Goal: Task Accomplishment & Management: Complete application form

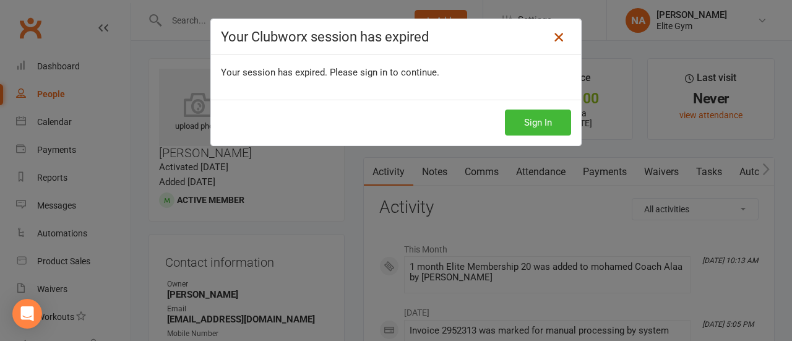
click at [553, 36] on icon at bounding box center [558, 37] width 15 height 15
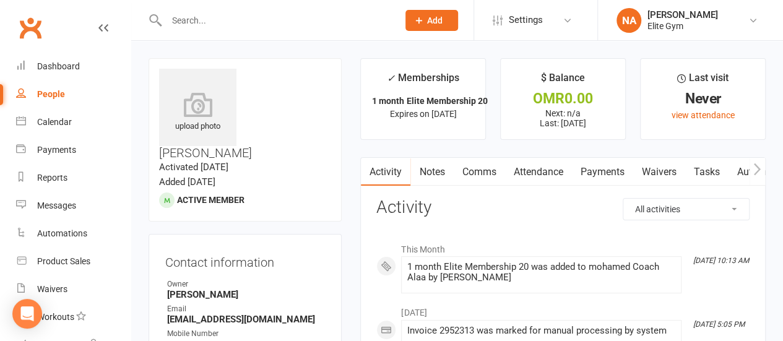
click at [243, 15] on input "text" at bounding box center [276, 20] width 227 height 17
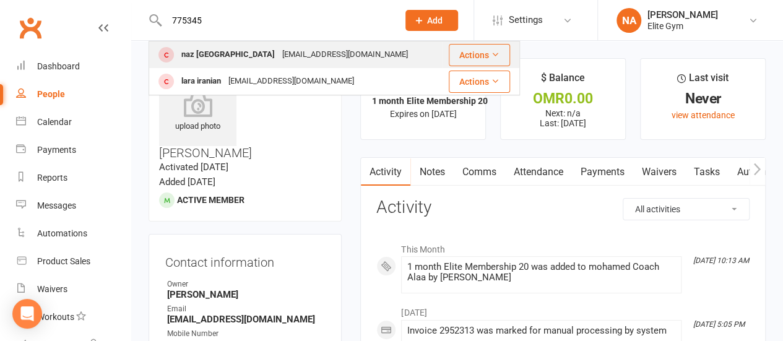
type input "775345"
click at [278, 53] on div "[EMAIL_ADDRESS][DOMAIN_NAME]" at bounding box center [344, 55] width 133 height 18
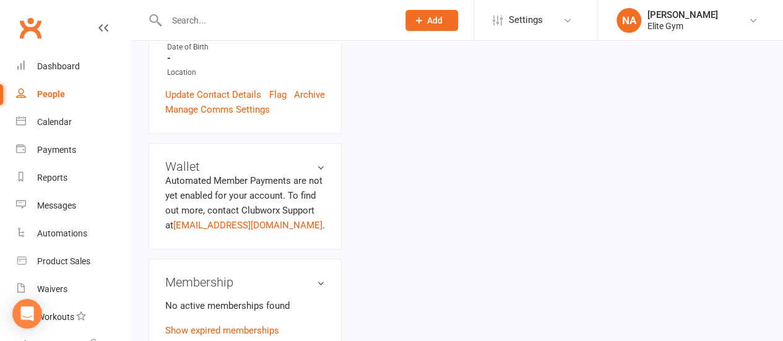
scroll to position [371, 0]
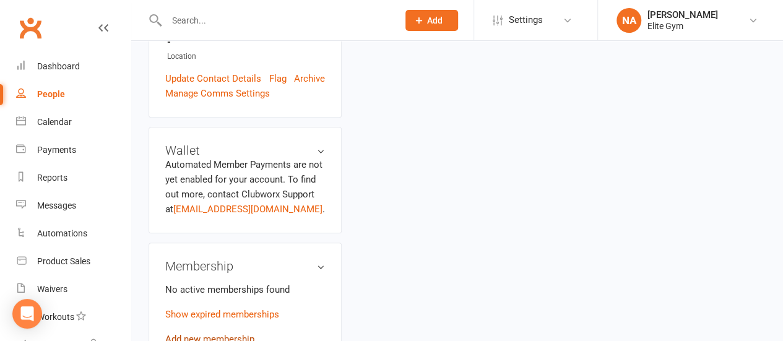
click at [224, 334] on link "Add new membership" at bounding box center [209, 339] width 89 height 11
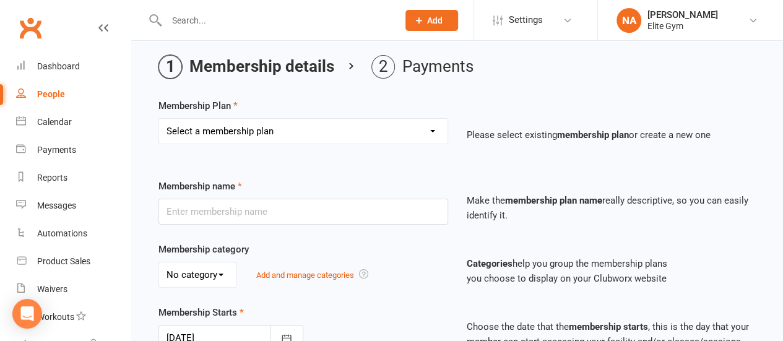
scroll to position [62, 0]
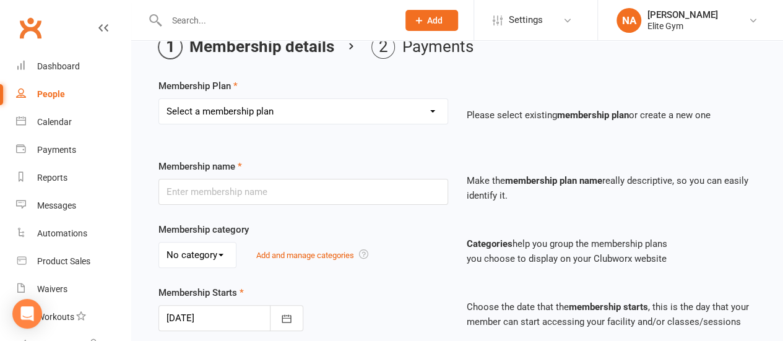
click at [253, 107] on select "Select a membership plan Create new Membership Plan 1 year Elite Membership 6 m…" at bounding box center [303, 111] width 288 height 25
select select "6"
click at [159, 99] on select "Select a membership plan Create new Membership Plan 1 year Elite Membership 6 m…" at bounding box center [303, 111] width 288 height 25
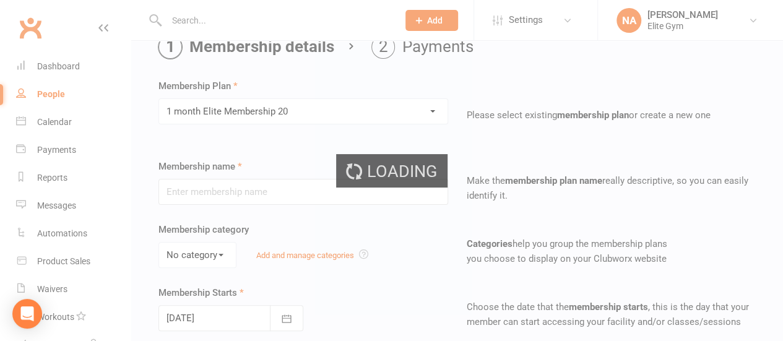
type input "1 month Elite Membership 20"
select select "0"
type input "1"
select select "2"
type input "0"
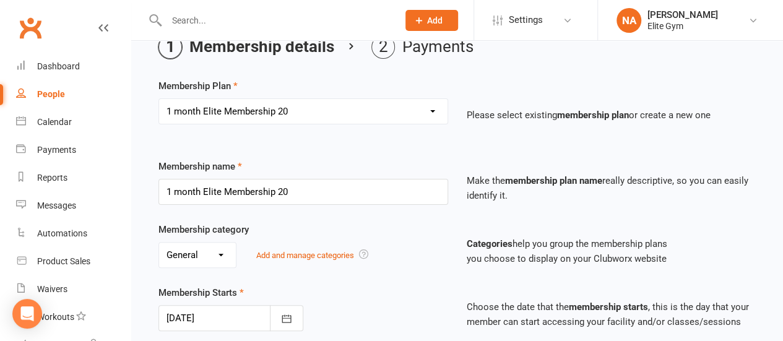
type input "[DATE]"
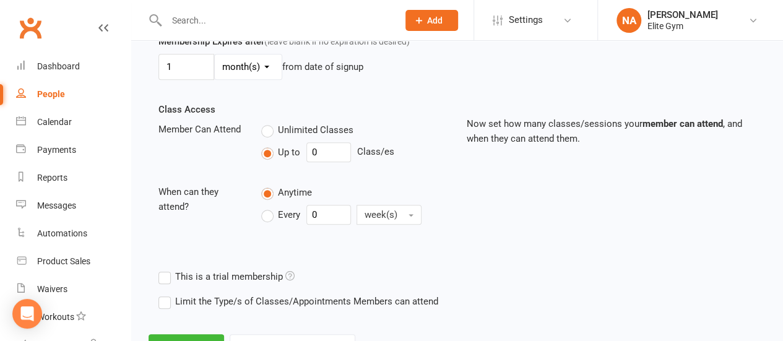
scroll to position [427, 0]
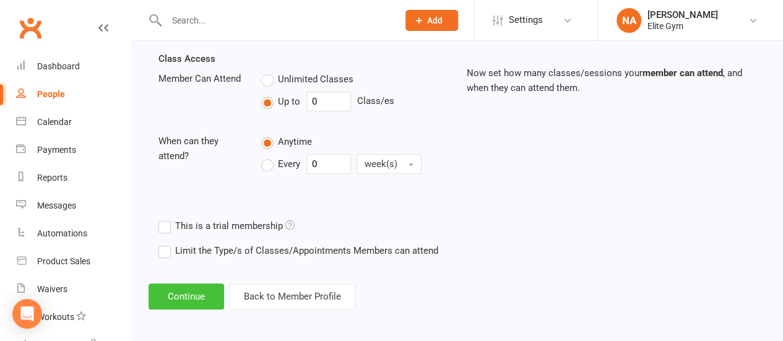
click at [192, 298] on button "Continue" at bounding box center [187, 296] width 76 height 26
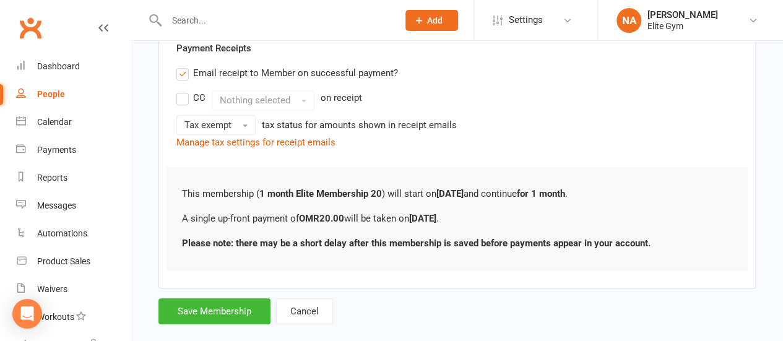
scroll to position [248, 0]
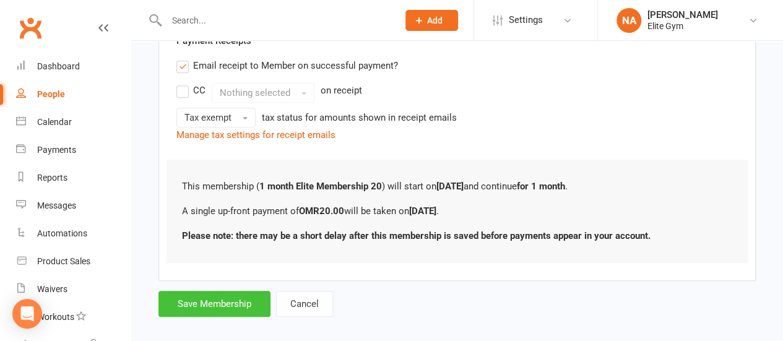
click at [217, 306] on button "Save Membership" at bounding box center [214, 304] width 112 height 26
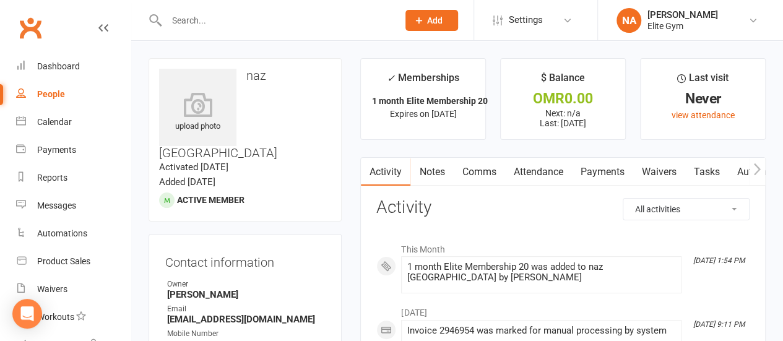
click at [250, 15] on input "text" at bounding box center [276, 20] width 227 height 17
type input "س"
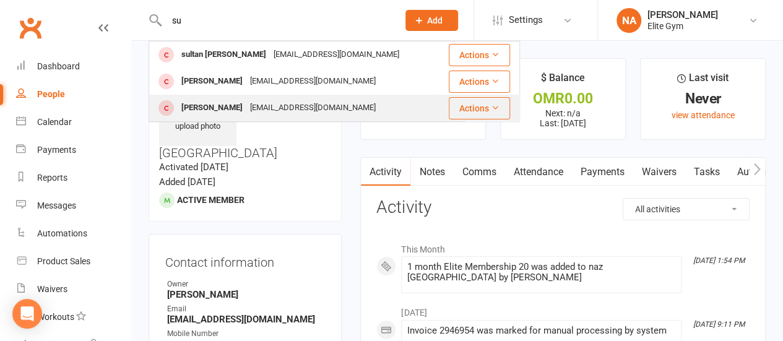
type input "s"
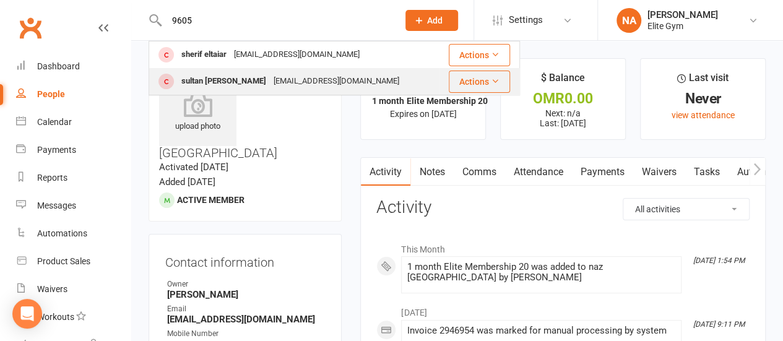
type input "9605"
click at [270, 80] on div "[EMAIL_ADDRESS][DOMAIN_NAME]" at bounding box center [336, 81] width 133 height 18
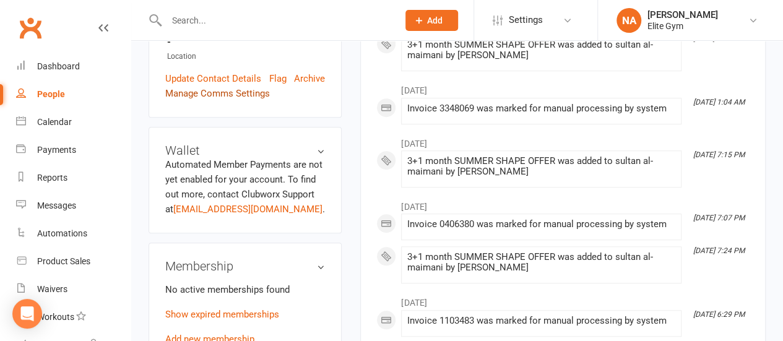
scroll to position [433, 0]
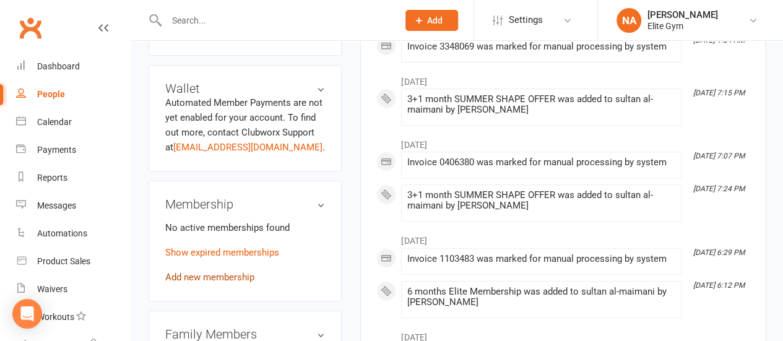
click at [202, 272] on link "Add new membership" at bounding box center [209, 277] width 89 height 11
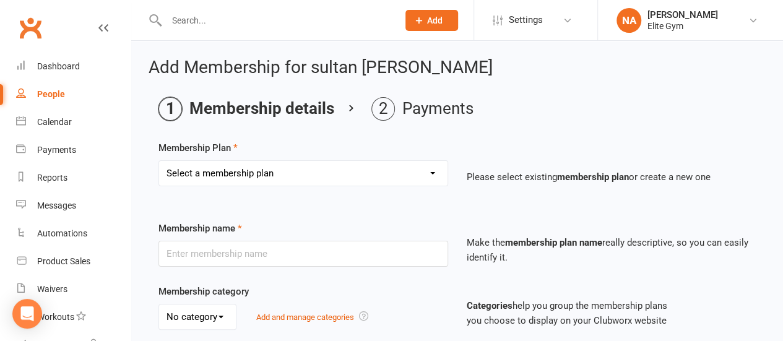
click at [236, 166] on select "Select a membership plan Create new Membership Plan 1 year Elite Membership 6 m…" at bounding box center [303, 173] width 288 height 25
select select "5"
click at [159, 161] on select "Select a membership plan Create new Membership Plan 1 year Elite Membership 6 m…" at bounding box center [303, 173] width 288 height 25
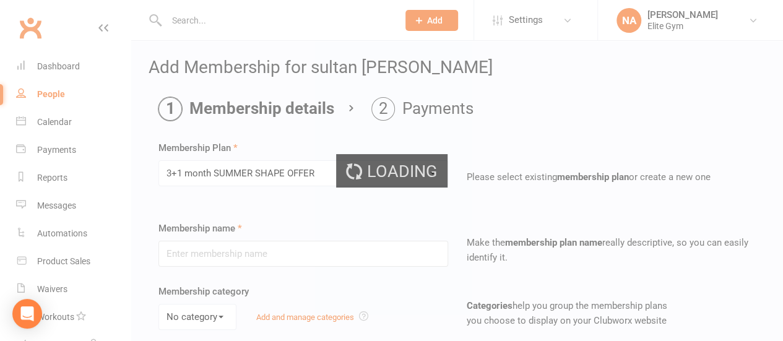
type input "3+1 month SUMMER SHAPE OFFER"
select select "0"
type input "4"
select select "2"
type input "0"
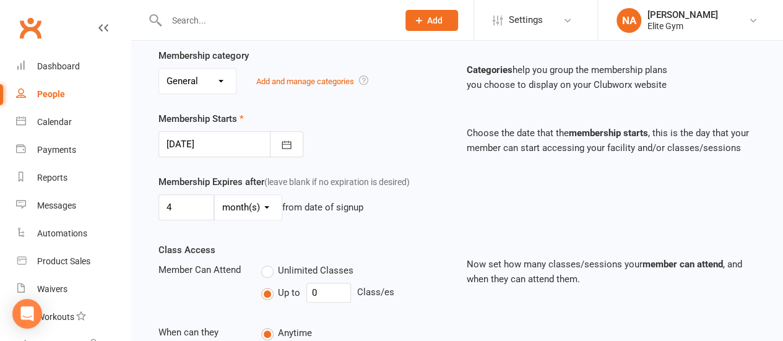
type input "[DATE]"
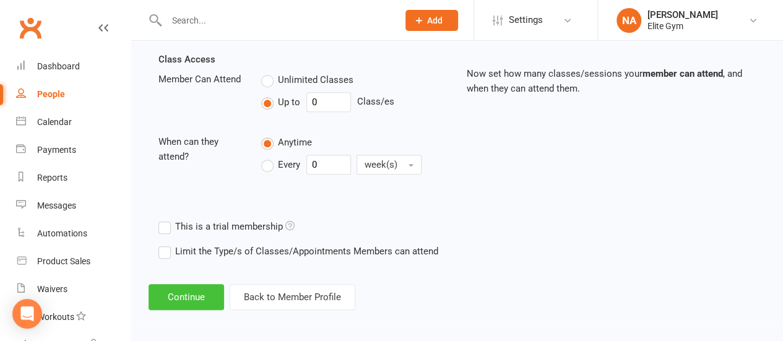
scroll to position [427, 0]
click at [202, 298] on button "Continue" at bounding box center [187, 296] width 76 height 26
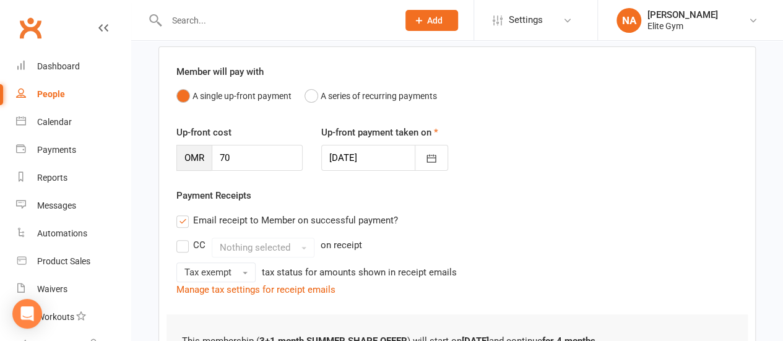
scroll to position [248, 0]
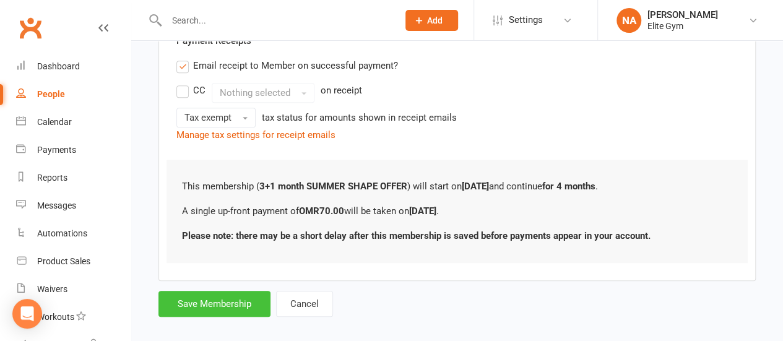
click at [217, 301] on button "Save Membership" at bounding box center [214, 304] width 112 height 26
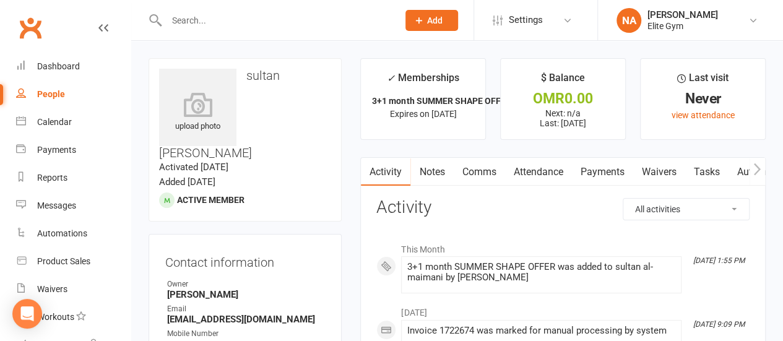
click at [228, 162] on time "Activated [DATE]" at bounding box center [193, 167] width 69 height 11
click at [261, 14] on input "text" at bounding box center [276, 20] width 227 height 17
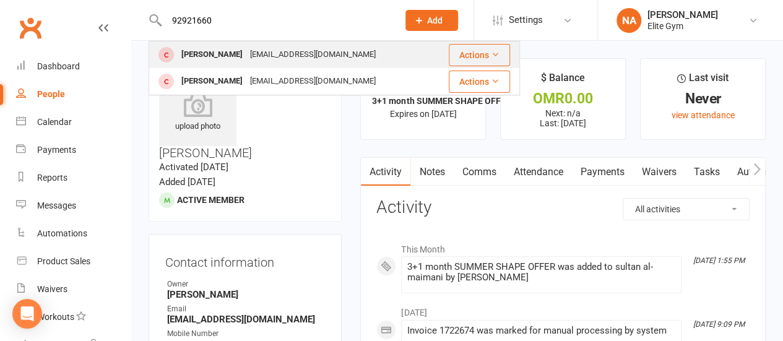
type input "92921660"
click at [246, 51] on div "[EMAIL_ADDRESS][DOMAIN_NAME]" at bounding box center [312, 55] width 133 height 18
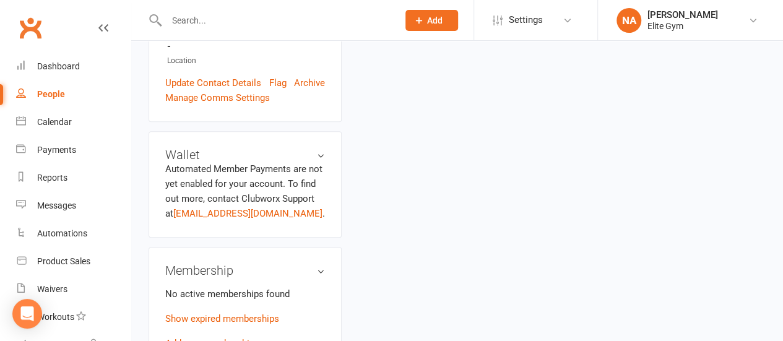
scroll to position [433, 0]
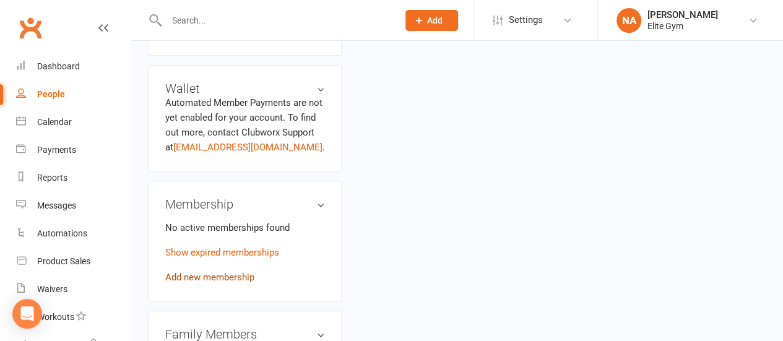
click at [214, 272] on link "Add new membership" at bounding box center [209, 277] width 89 height 11
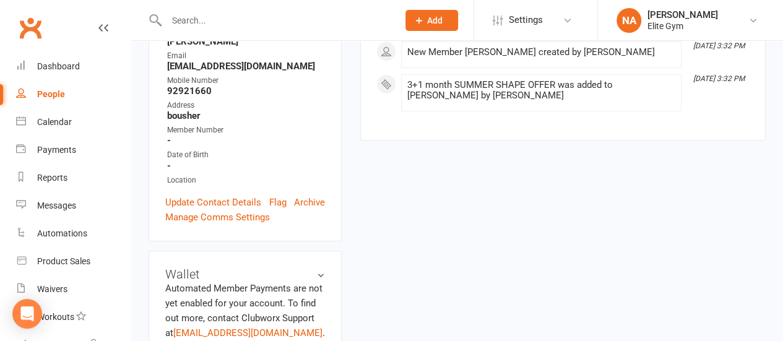
scroll to position [371, 0]
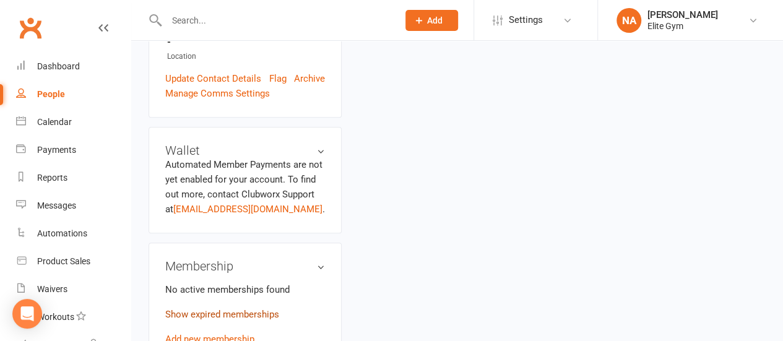
click at [215, 309] on link "Show expired memberships" at bounding box center [222, 314] width 114 height 11
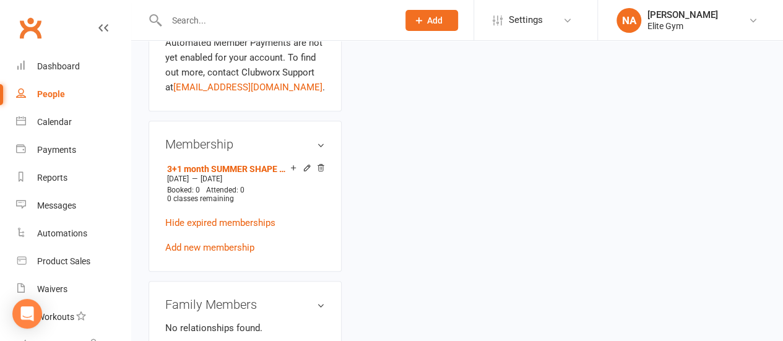
scroll to position [495, 0]
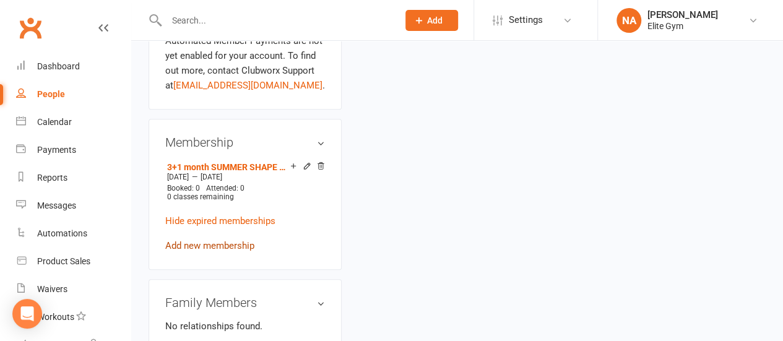
click at [197, 240] on link "Add new membership" at bounding box center [209, 245] width 89 height 11
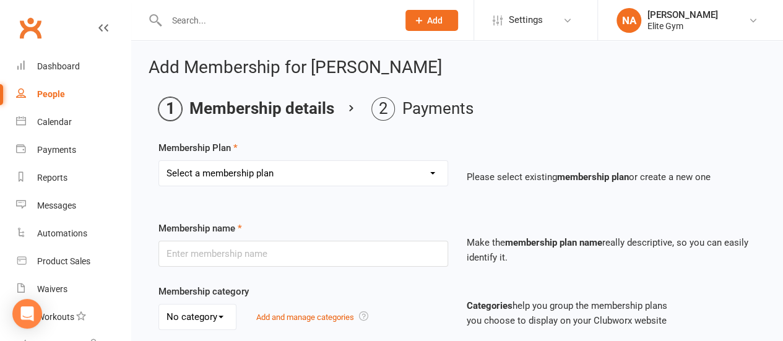
click at [235, 171] on select "Select a membership plan Create new Membership Plan 1 year Elite Membership 6 m…" at bounding box center [303, 173] width 288 height 25
select select "5"
click at [159, 161] on select "Select a membership plan Create new Membership Plan 1 year Elite Membership 6 m…" at bounding box center [303, 173] width 288 height 25
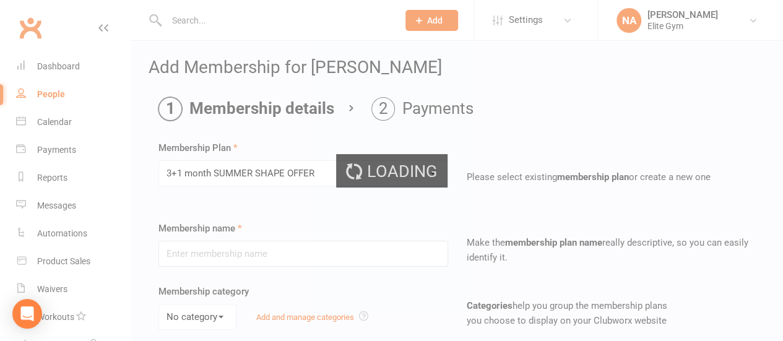
type input "3+1 month SUMMER SHAPE OFFER"
select select "0"
type input "4"
select select "2"
type input "0"
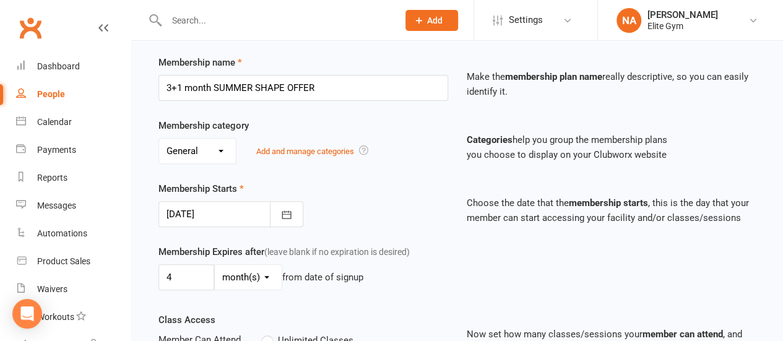
scroll to position [186, 0]
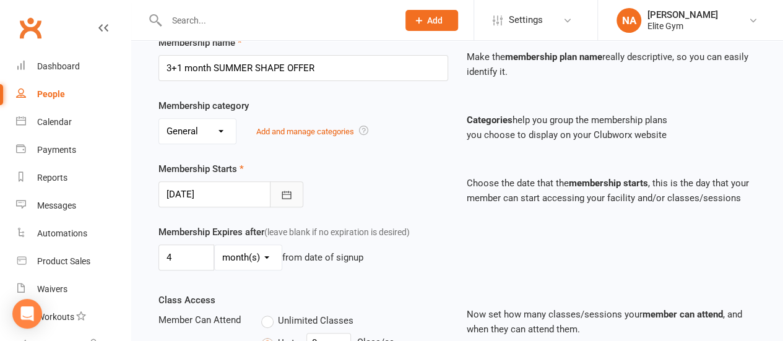
click at [281, 197] on icon "button" at bounding box center [286, 195] width 12 height 12
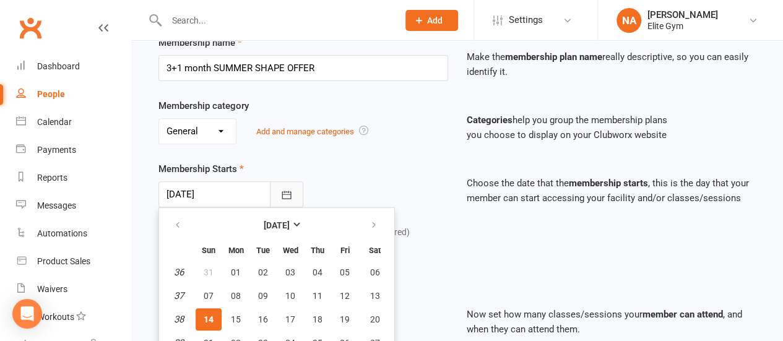
scroll to position [244, 0]
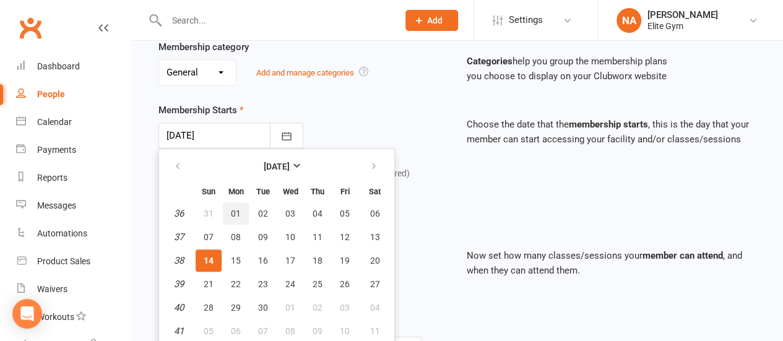
click at [238, 215] on span "01" at bounding box center [236, 214] width 10 height 10
type input "[DATE]"
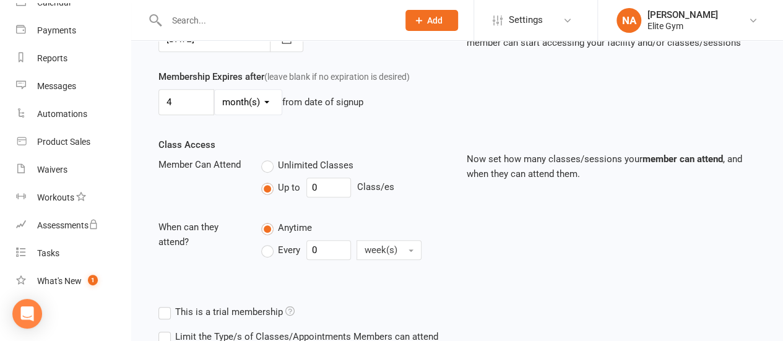
scroll to position [427, 0]
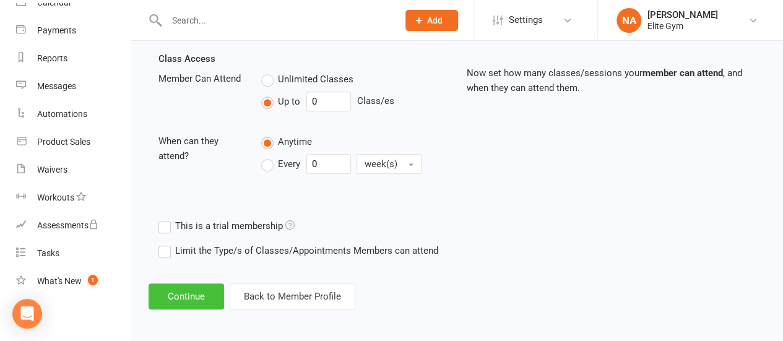
click at [196, 298] on button "Continue" at bounding box center [187, 296] width 76 height 26
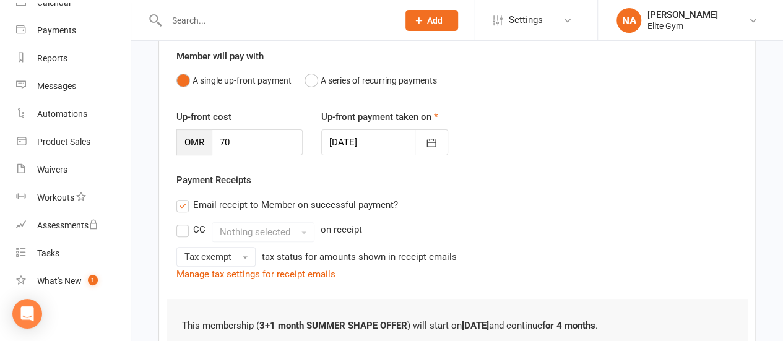
scroll to position [248, 0]
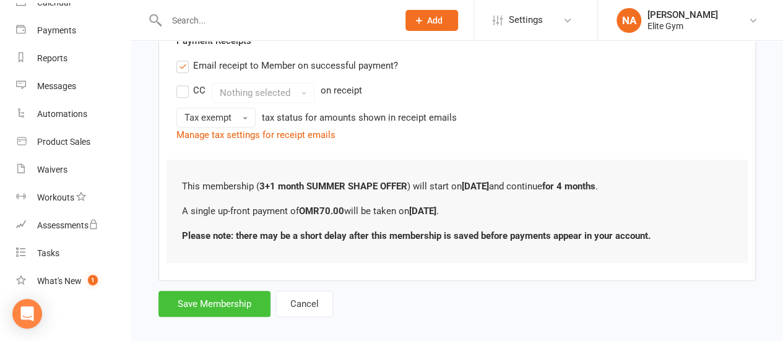
click at [220, 303] on button "Save Membership" at bounding box center [214, 304] width 112 height 26
